Goal: Complete application form

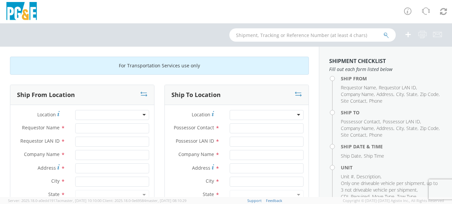
click at [105, 114] on div at bounding box center [112, 115] width 74 height 10
type input "san"
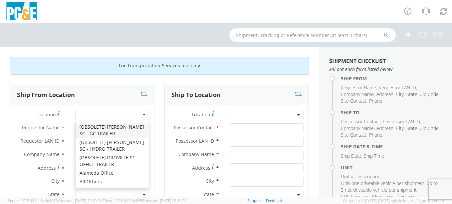
click at [105, 114] on div at bounding box center [112, 115] width 74 height 10
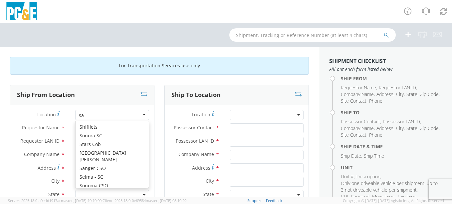
scroll to position [2, 0]
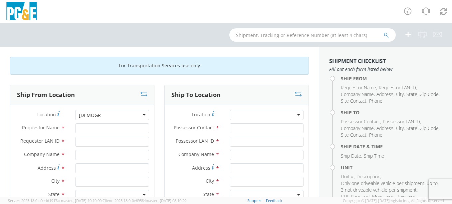
type input "santa ros"
type input "PG&E"
type input "[STREET_ADDRESS]"
type input "SANTA [PERSON_NAME]"
type input "95401"
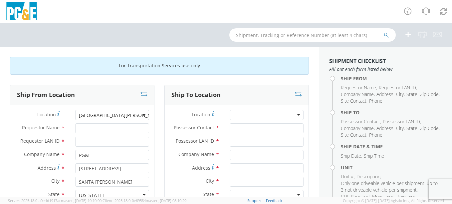
scroll to position [26, 0]
